Goal: Book appointment/travel/reservation

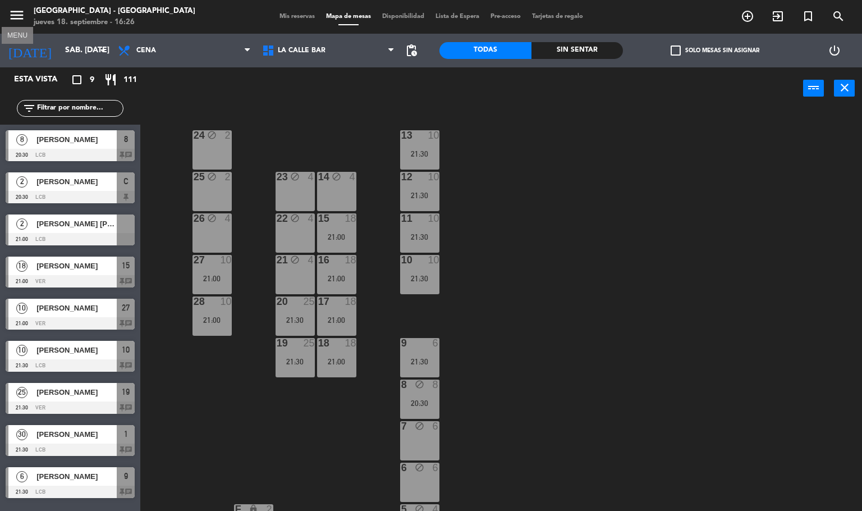
click at [11, 15] on icon "menu" at bounding box center [16, 15] width 17 height 17
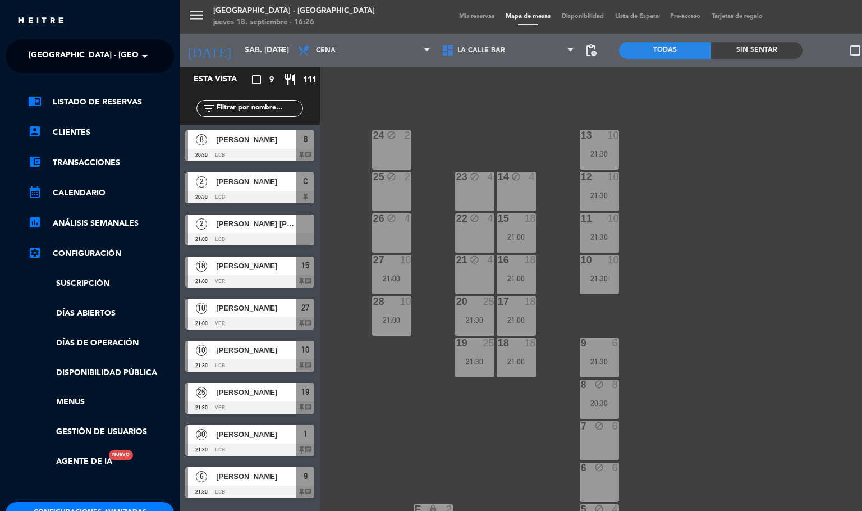
click at [115, 54] on span "[GEOGRAPHIC_DATA] - [GEOGRAPHIC_DATA]" at bounding box center [115, 56] width 173 height 24
click at [117, 95] on div "La Calle Bar - [GEOGRAPHIC_DATA][PERSON_NAME]" at bounding box center [89, 103] width 167 height 17
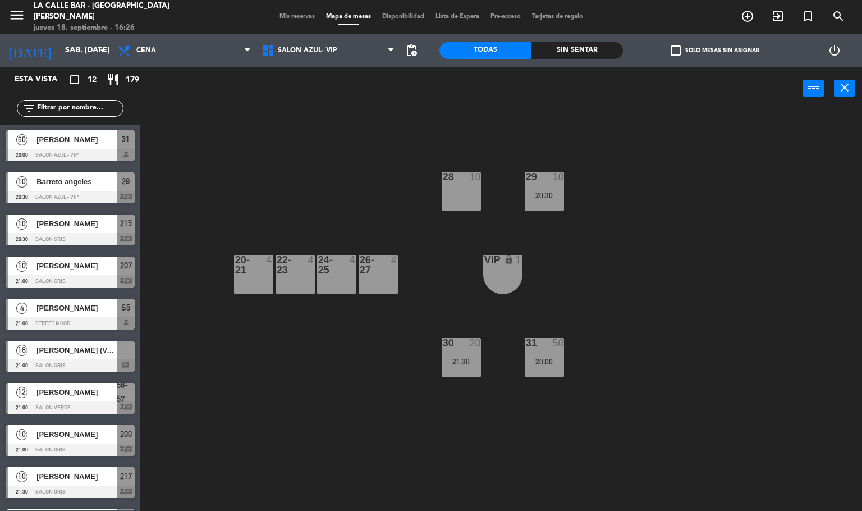
click at [360, 273] on div "26-27" at bounding box center [360, 265] width 1 height 20
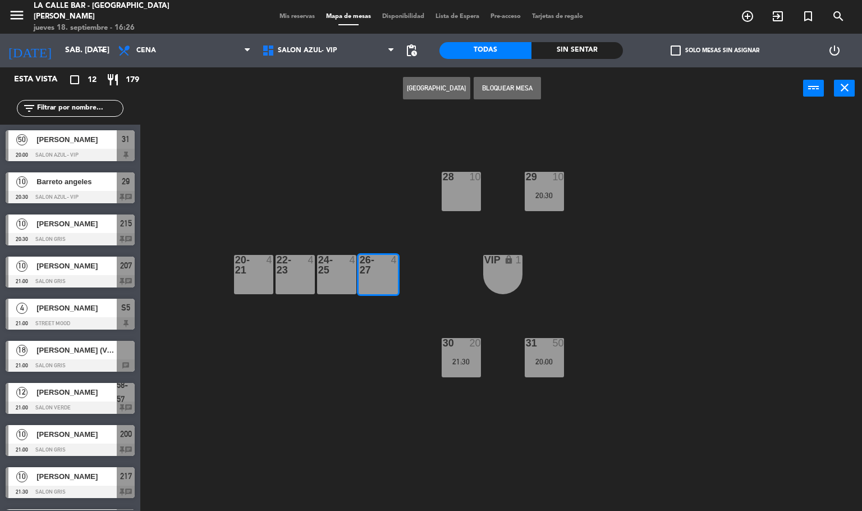
click at [340, 278] on div "24-25 4" at bounding box center [336, 274] width 39 height 39
click at [424, 91] on button "[GEOGRAPHIC_DATA]" at bounding box center [436, 88] width 67 height 22
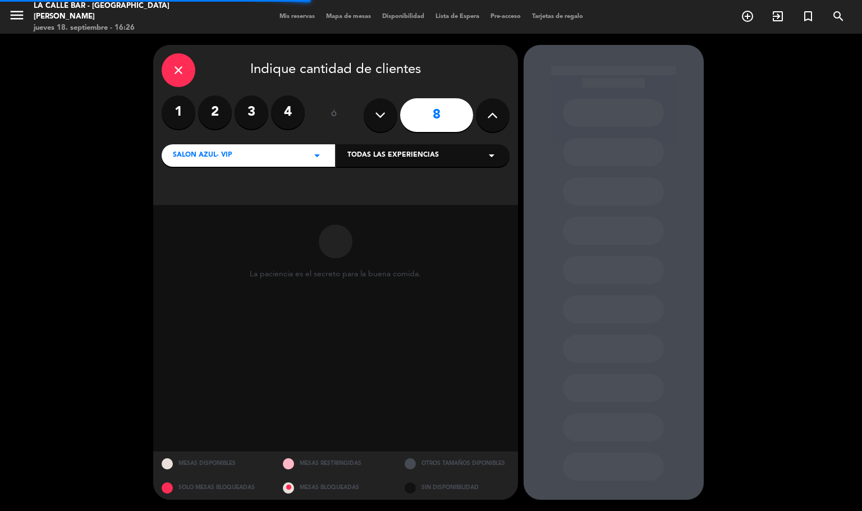
click at [384, 113] on icon at bounding box center [380, 115] width 11 height 17
type input "7"
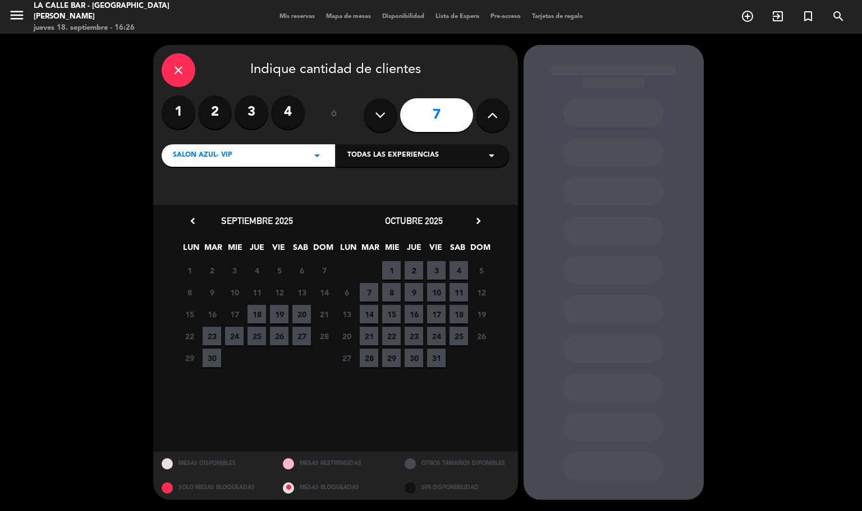
click at [307, 310] on span "20" at bounding box center [301, 314] width 19 height 19
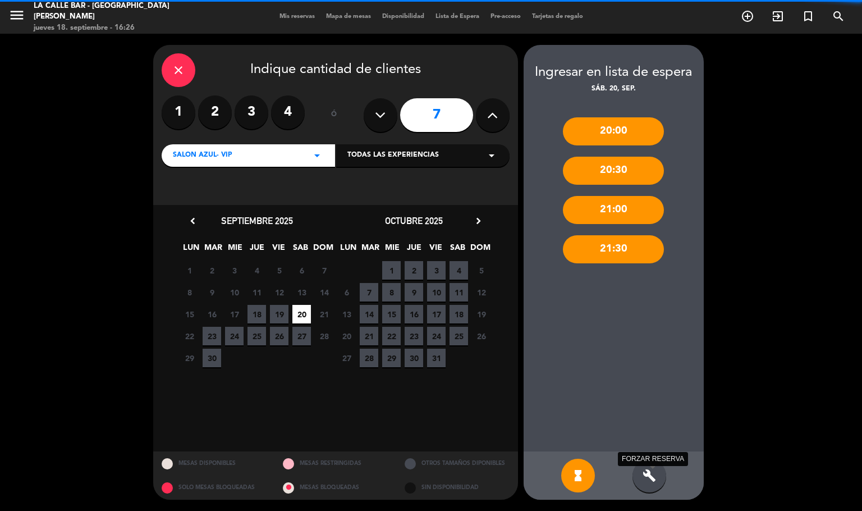
click at [648, 470] on icon "build" at bounding box center [649, 475] width 13 height 13
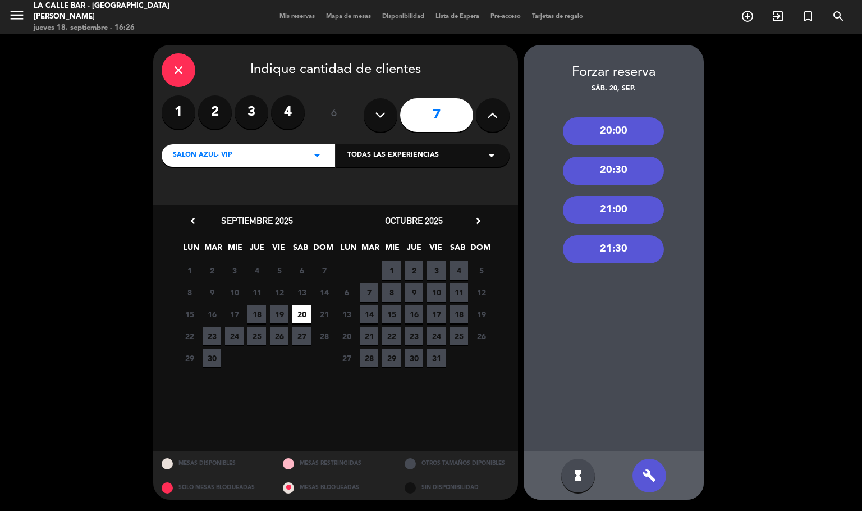
click at [632, 175] on div "20:30" at bounding box center [613, 171] width 101 height 28
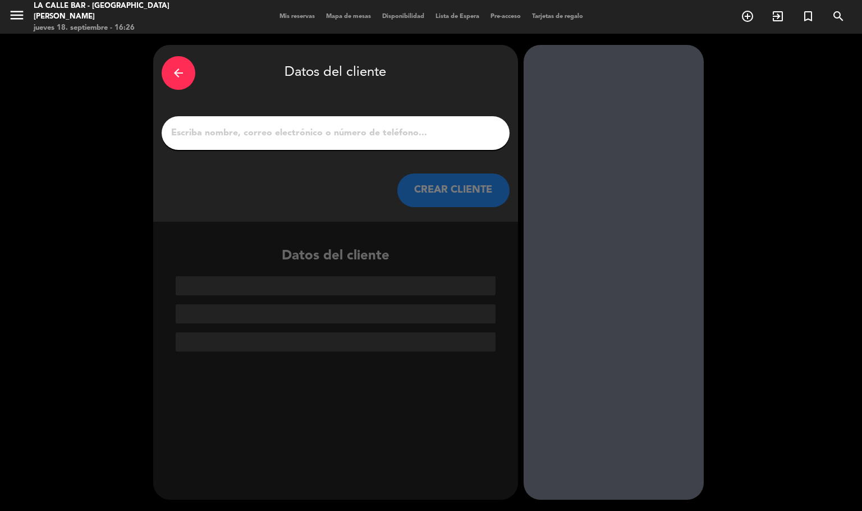
click at [395, 140] on input "1" at bounding box center [335, 133] width 331 height 16
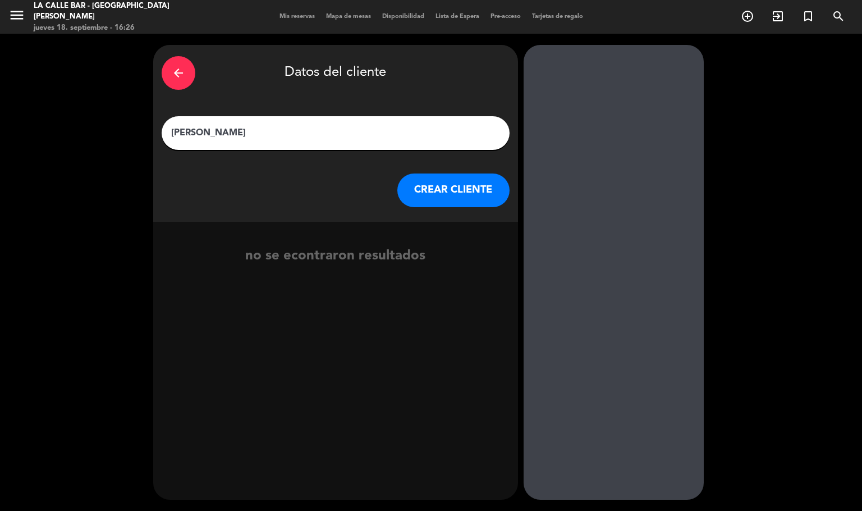
type input "[PERSON_NAME]"
click at [459, 196] on button "CREAR CLIENTE" at bounding box center [453, 190] width 112 height 34
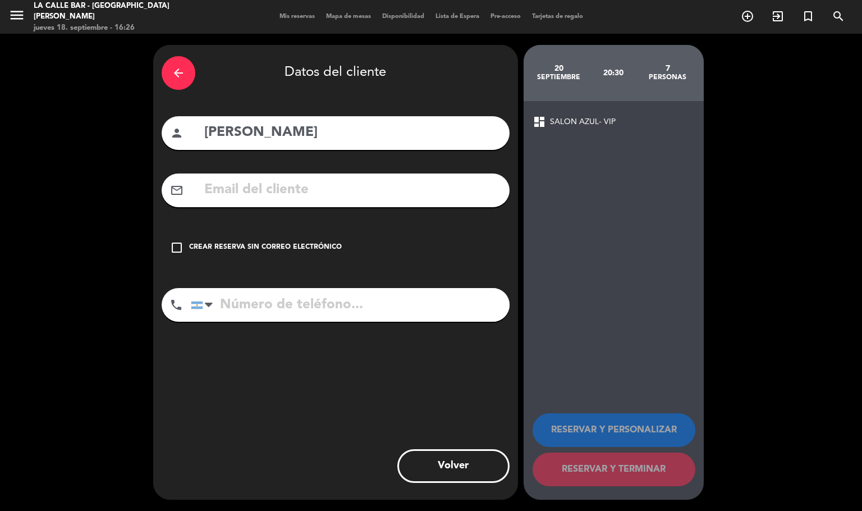
click at [258, 246] on div "Crear reserva sin correo electrónico" at bounding box center [265, 247] width 153 height 11
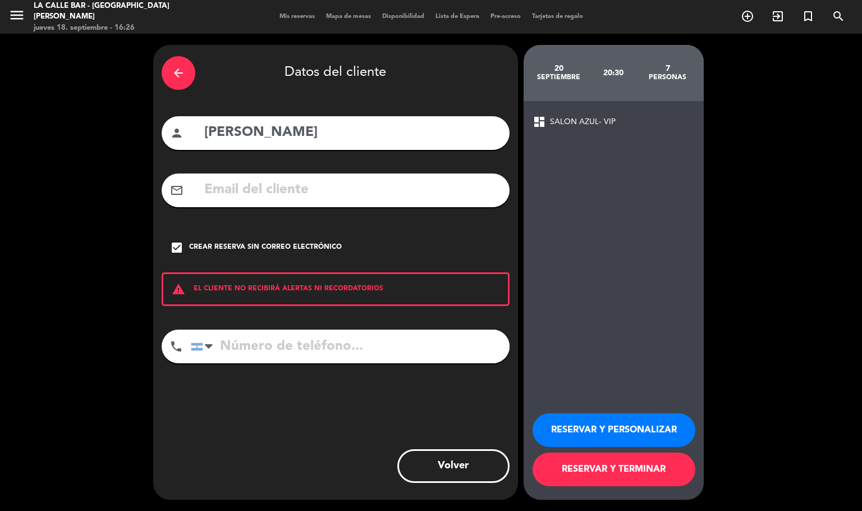
drag, startPoint x: 386, startPoint y: 333, endPoint x: 380, endPoint y: 349, distance: 16.6
paste input "[PHONE_NUMBER]"
type input "[PHONE_NUMBER]"
click at [586, 426] on button "RESERVAR Y PERSONALIZAR" at bounding box center [614, 430] width 163 height 34
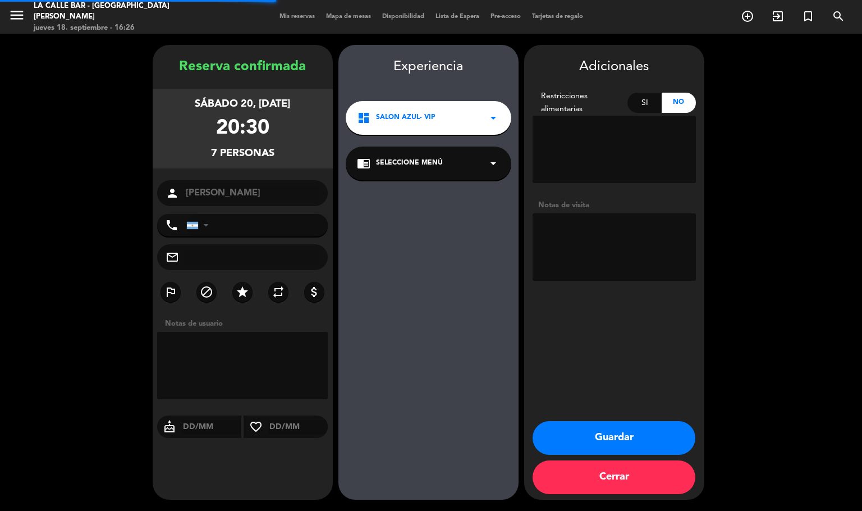
type input "[PHONE_NUMBER]"
click at [600, 282] on div "Notas de visita" at bounding box center [614, 242] width 163 height 86
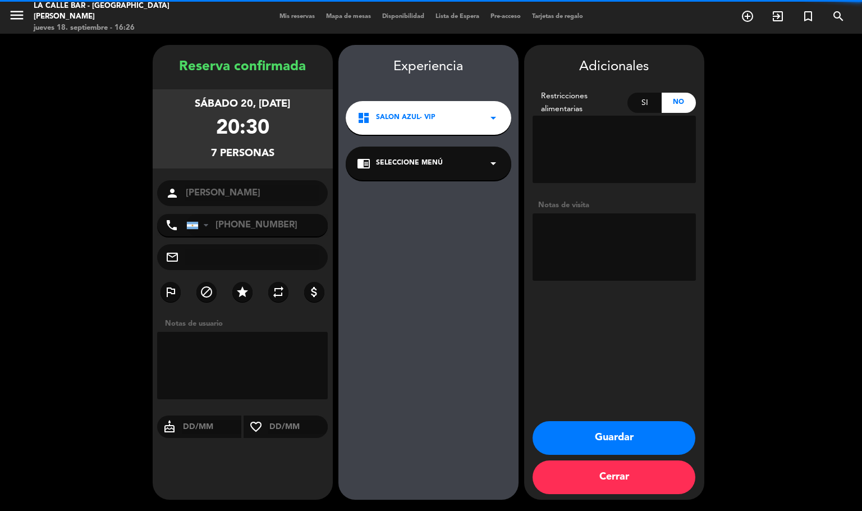
click at [623, 261] on textarea at bounding box center [614, 246] width 163 height 67
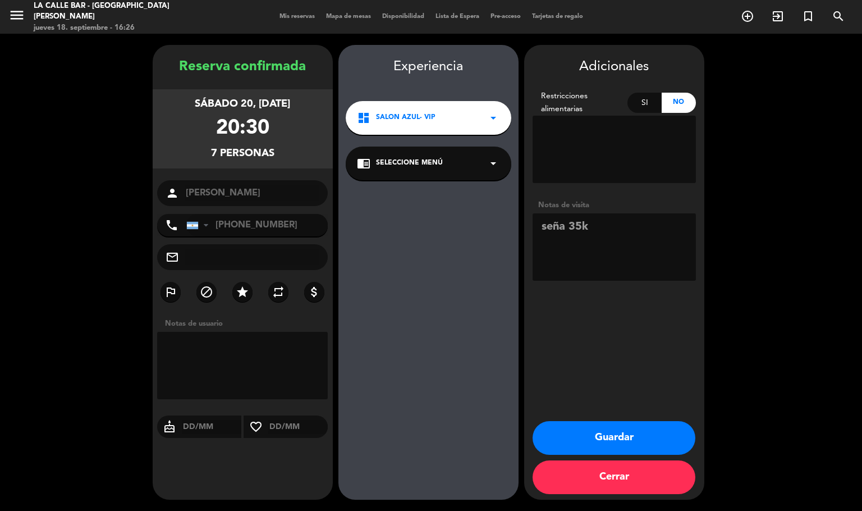
type textarea "seña 35k"
click at [577, 435] on button "Guardar" at bounding box center [614, 438] width 163 height 34
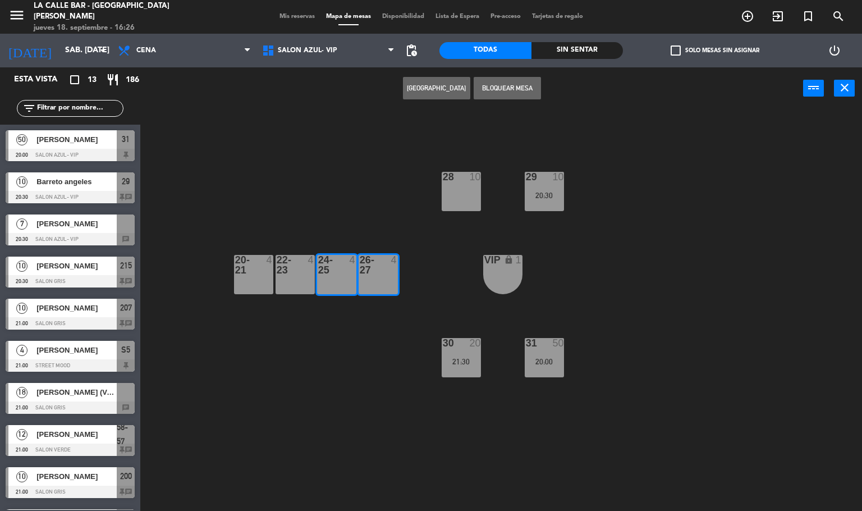
click at [77, 222] on span "[PERSON_NAME]" at bounding box center [76, 224] width 80 height 12
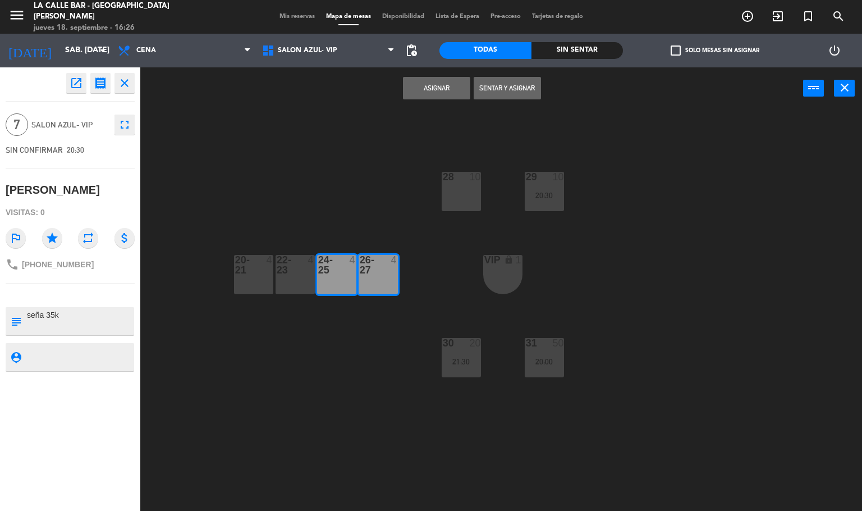
click at [433, 89] on button "Asignar" at bounding box center [436, 88] width 67 height 22
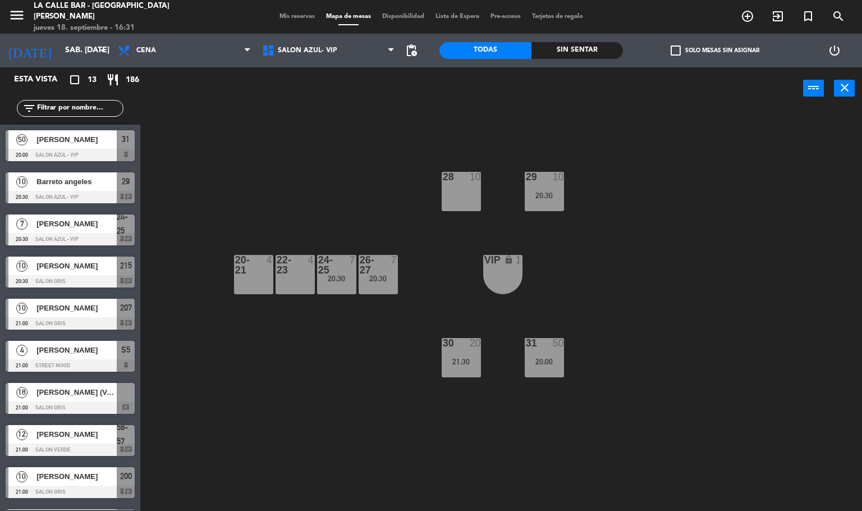
scroll to position [162, 0]
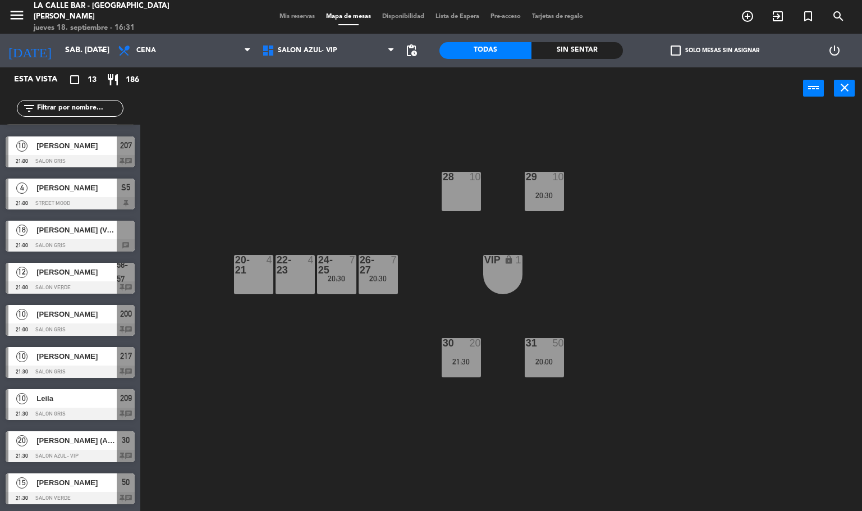
click at [83, 365] on div at bounding box center [70, 371] width 129 height 12
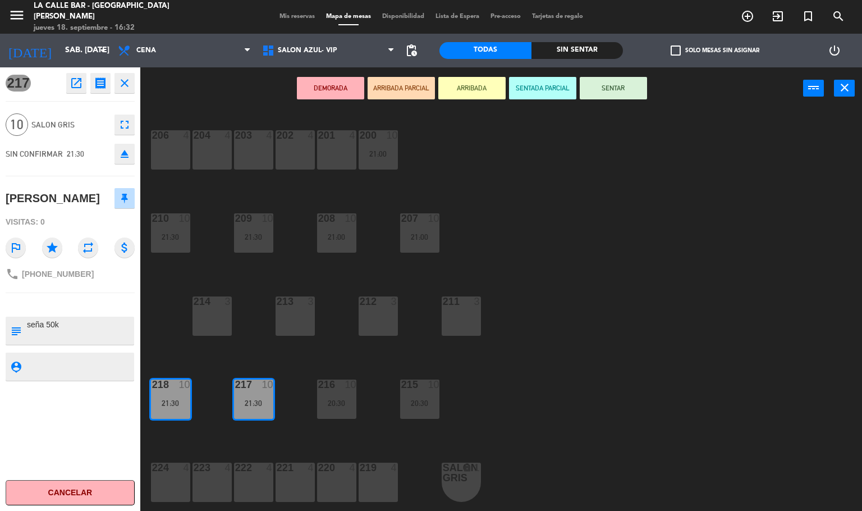
click at [601, 386] on div "206 4 204 4 203 4 202 4 201 4 200 10 21:00 210 10 21:30 209 10 21:30 208 10 21:…" at bounding box center [506, 310] width 714 height 401
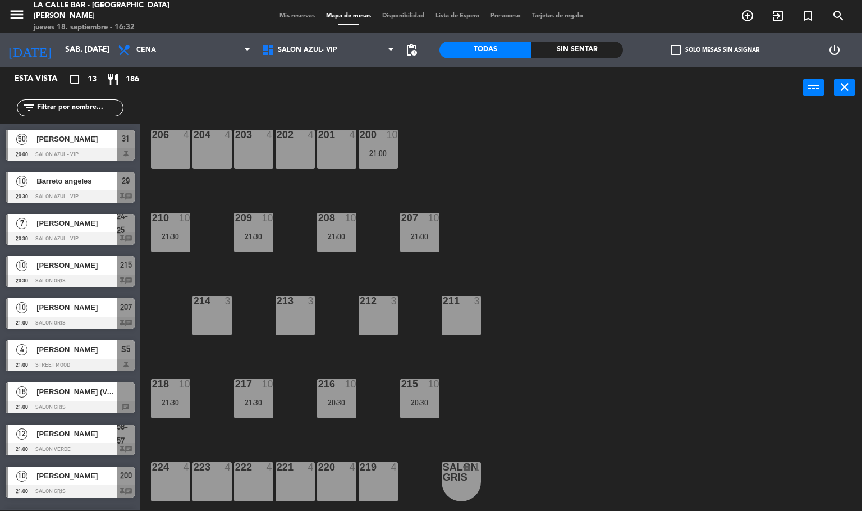
scroll to position [28, 0]
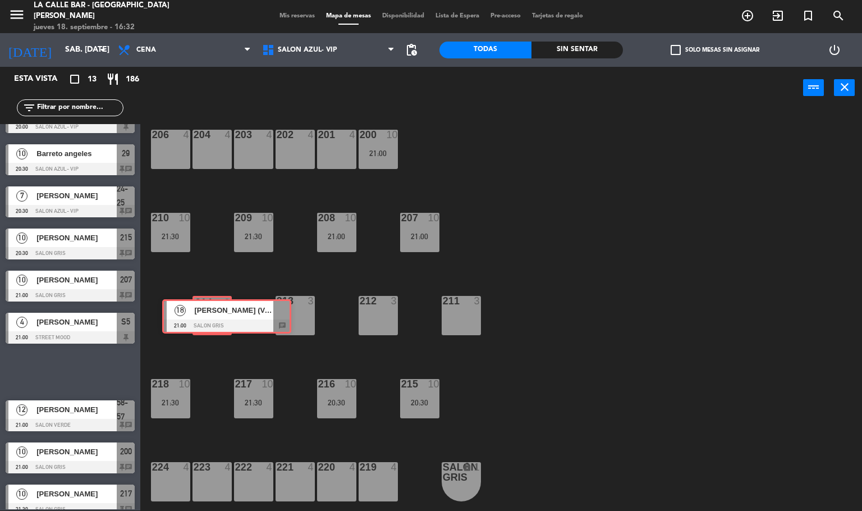
drag, startPoint x: 62, startPoint y: 367, endPoint x: 219, endPoint y: 312, distance: 166.0
click at [219, 312] on div "Esta vista crop_square 13 restaurant 186 filter_list 50 [PERSON_NAME] 20:00 SAL…" at bounding box center [431, 289] width 862 height 444
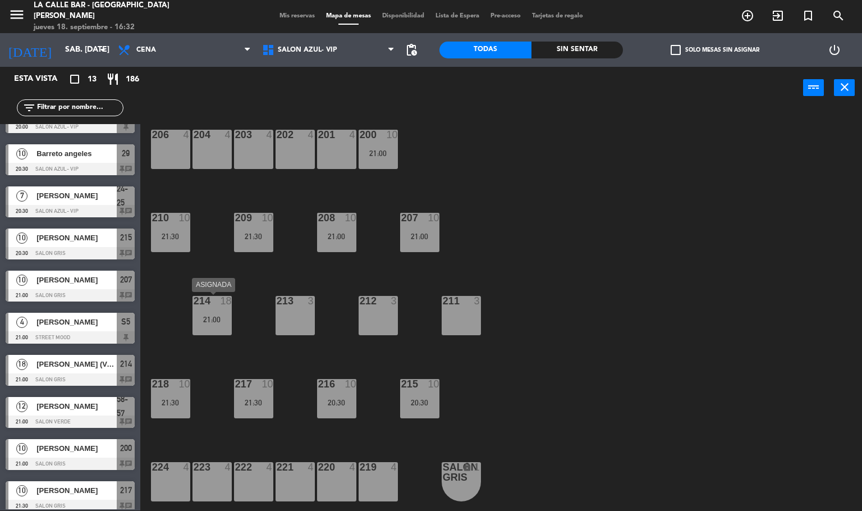
drag, startPoint x: 211, startPoint y: 321, endPoint x: 220, endPoint y: 318, distance: 9.3
click at [211, 321] on div "21:00" at bounding box center [212, 320] width 39 height 8
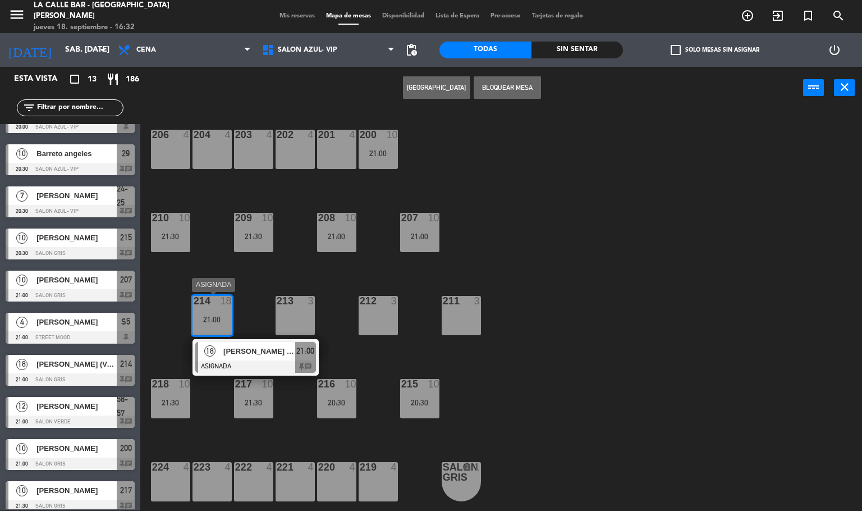
click at [259, 357] on span "[PERSON_NAME] (Vero admn)" at bounding box center [259, 351] width 72 height 12
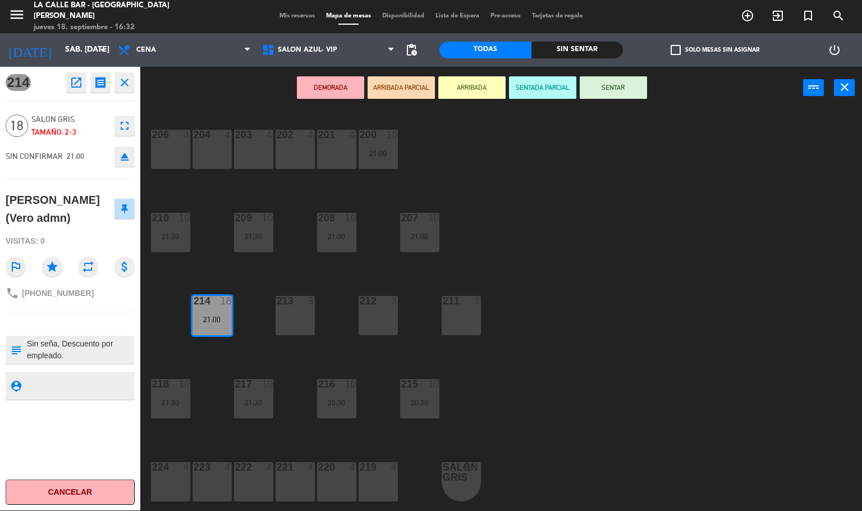
click at [126, 162] on icon "eject" at bounding box center [124, 156] width 13 height 13
